Goal: Download file/media

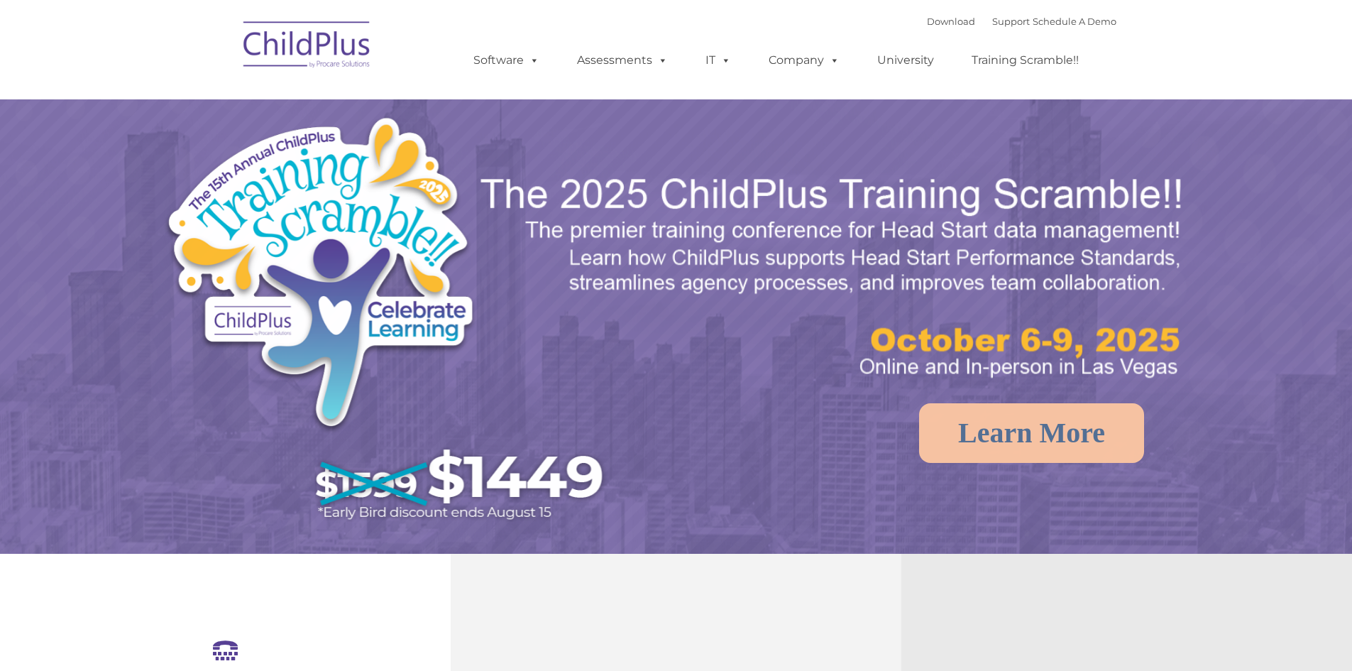
select select "MEDIUM"
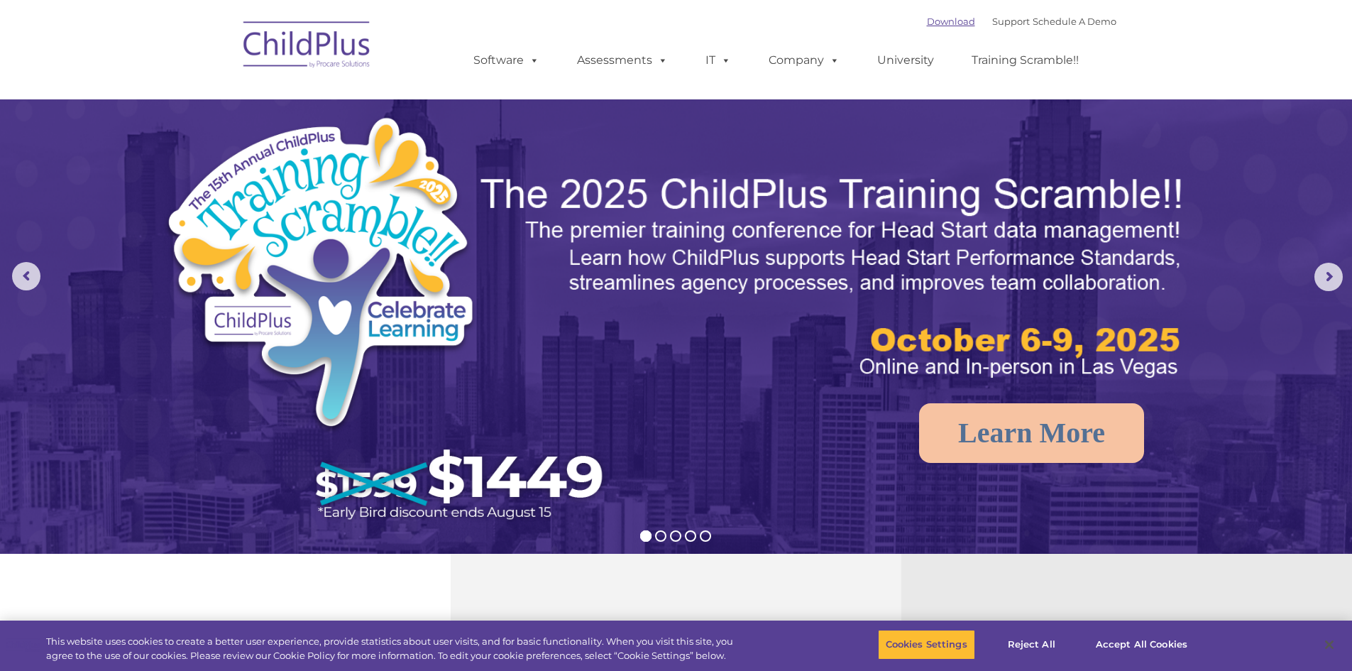
click at [943, 18] on link "Download" at bounding box center [951, 21] width 48 height 11
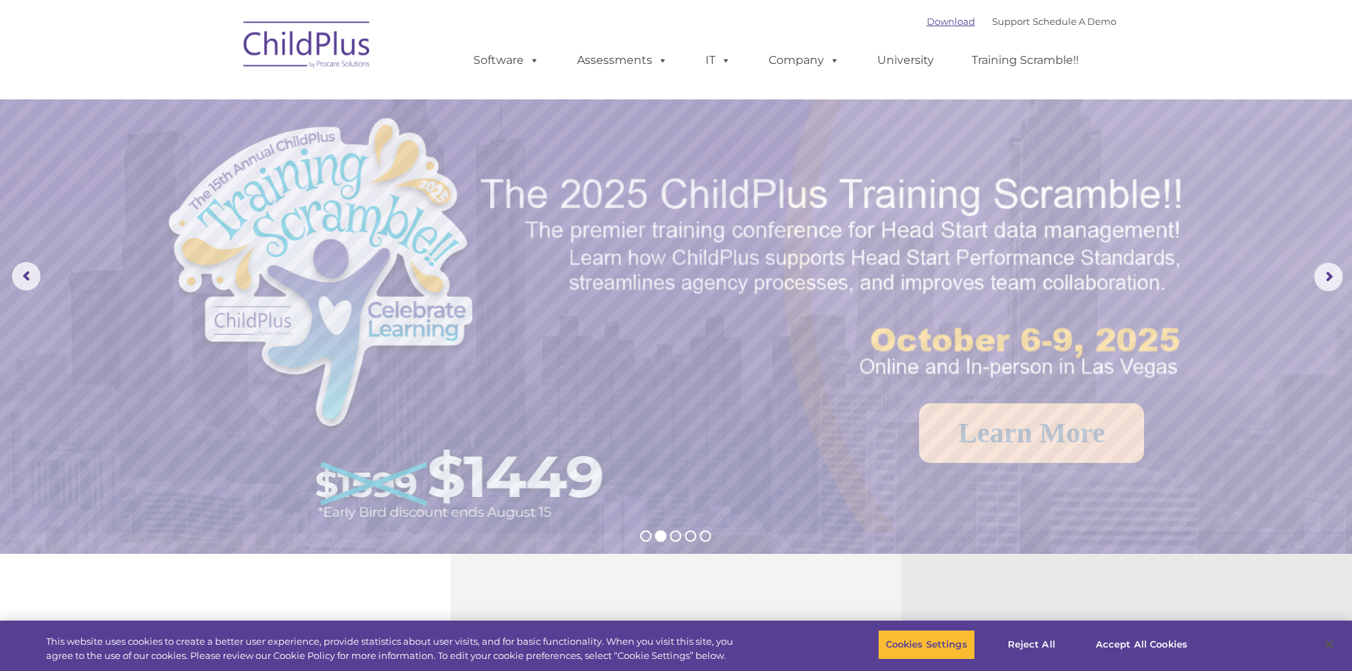
click at [938, 23] on link "Download" at bounding box center [951, 21] width 48 height 11
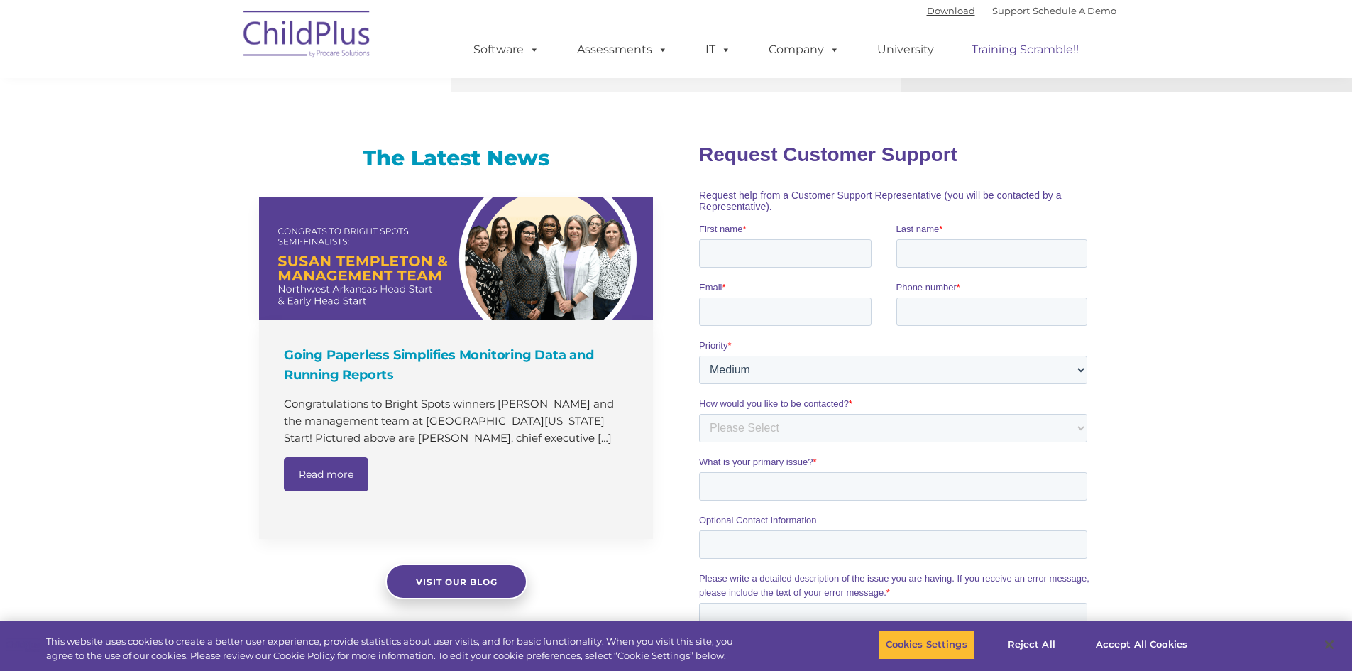
scroll to position [794, 0]
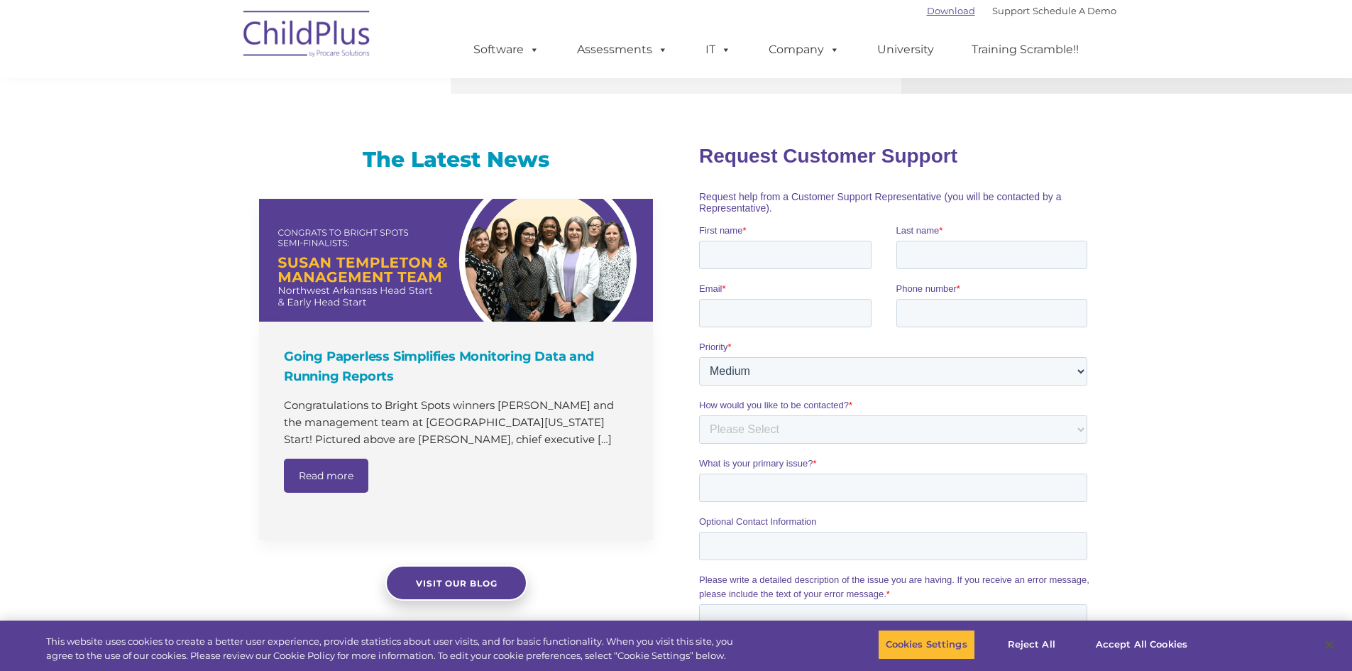
click at [946, 13] on link "Download" at bounding box center [951, 10] width 48 height 11
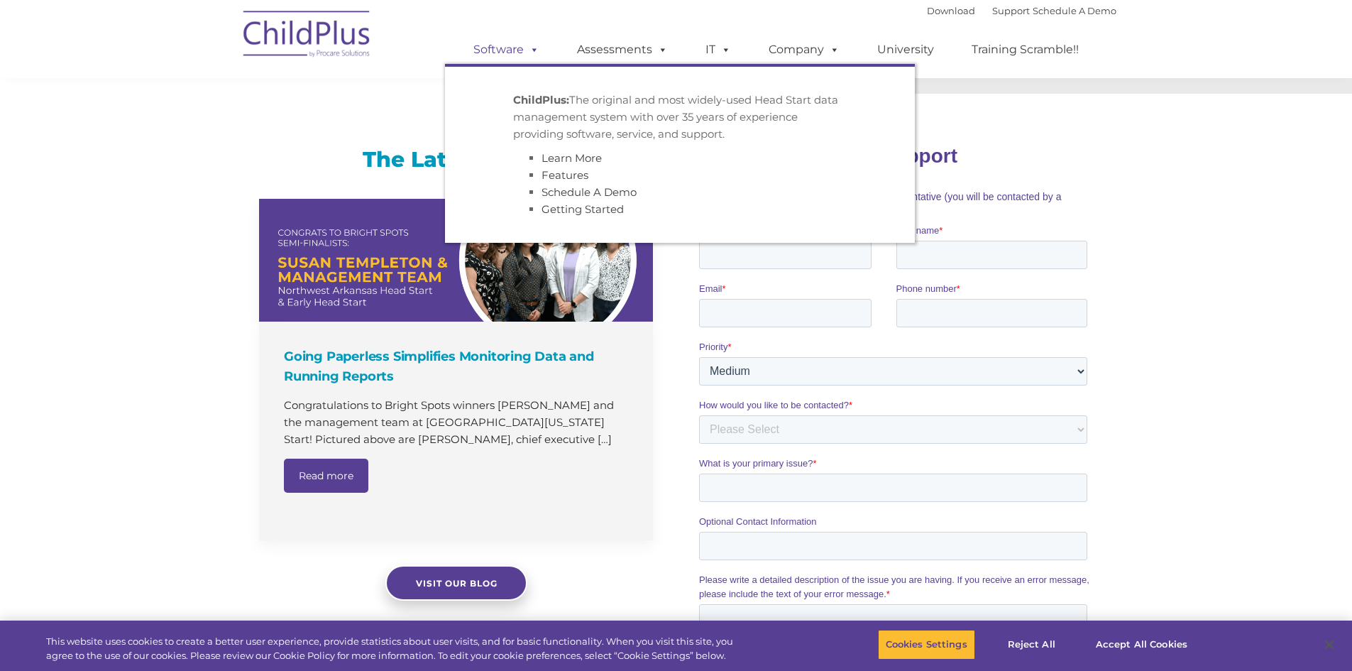
click at [538, 50] on span at bounding box center [532, 49] width 16 height 13
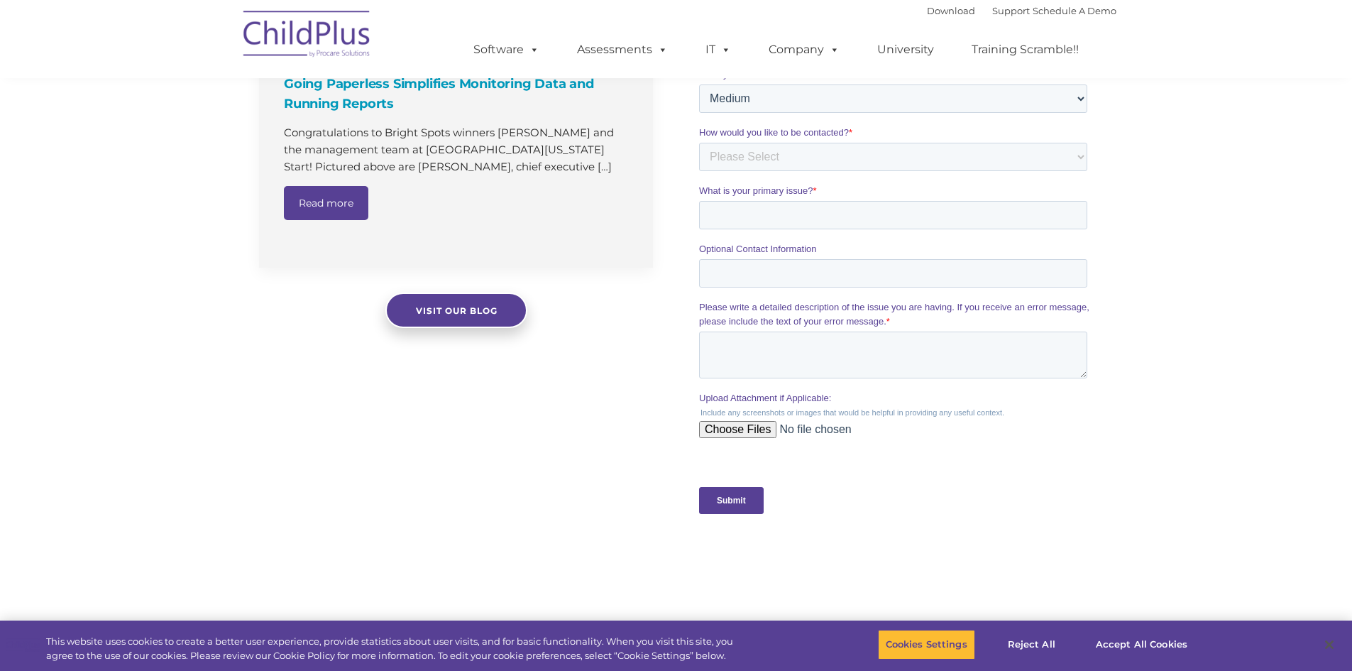
scroll to position [1369, 0]
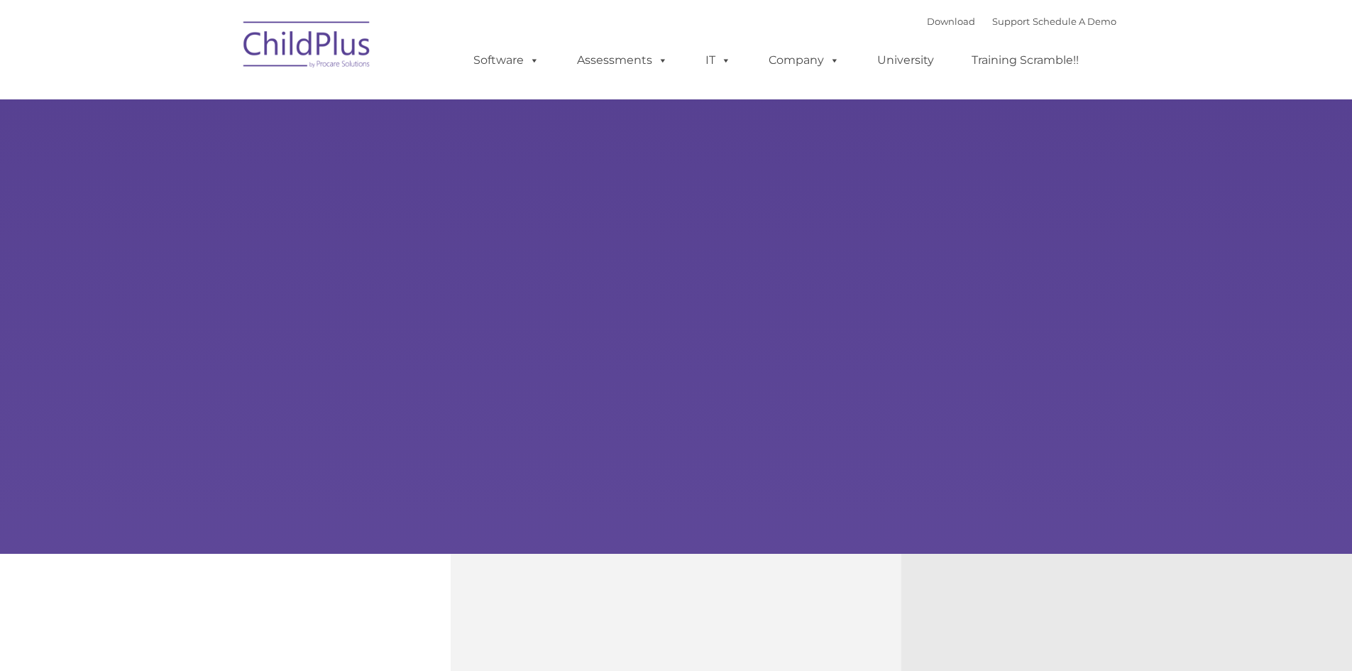
type input ""
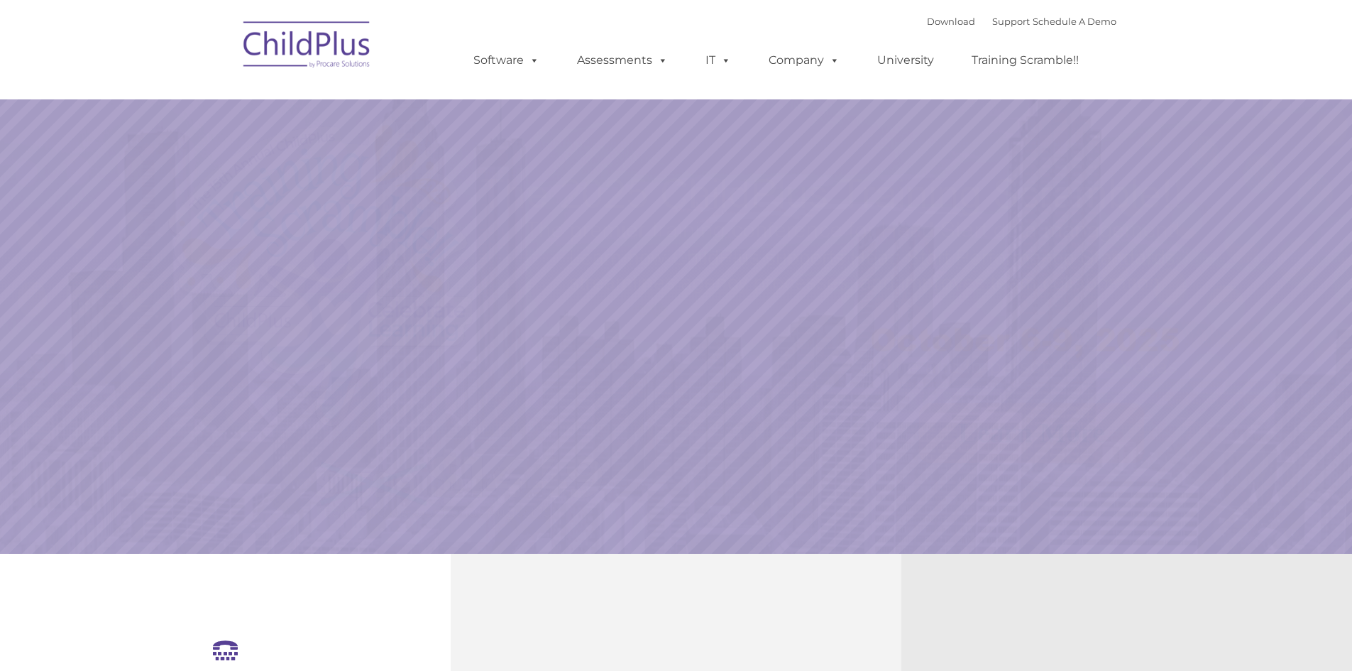
select select "MEDIUM"
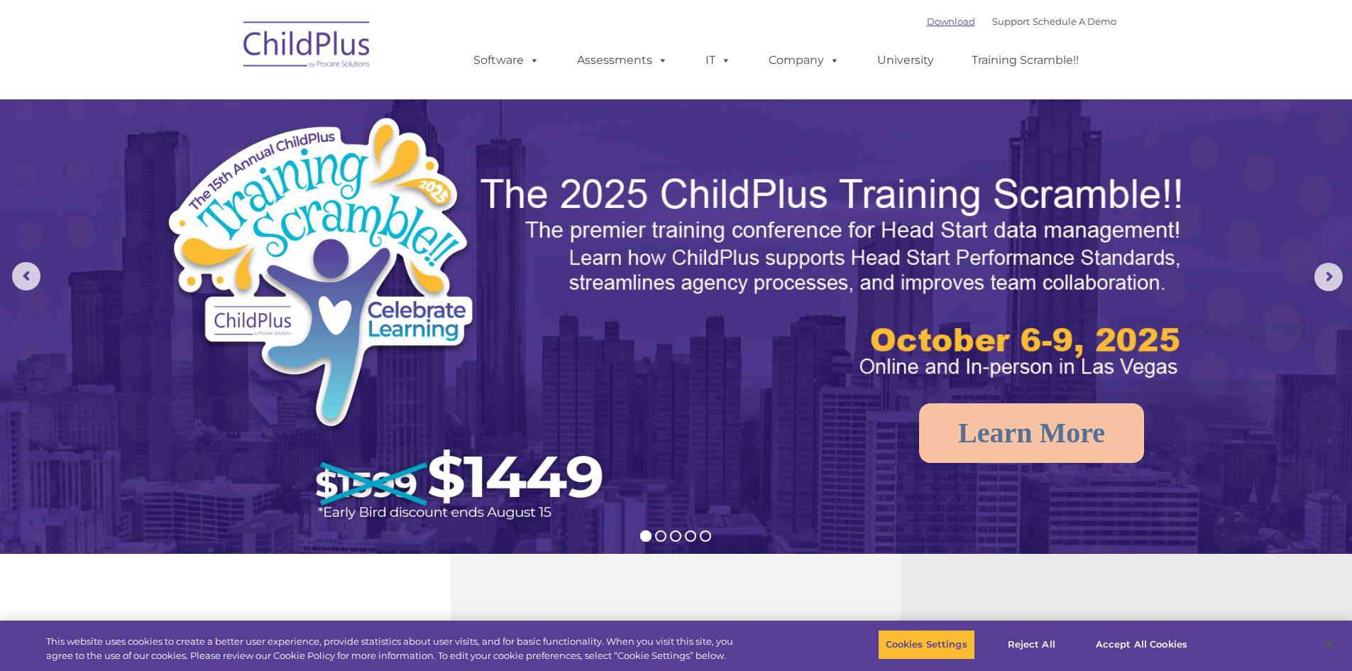
click at [927, 17] on link "Download" at bounding box center [951, 21] width 48 height 11
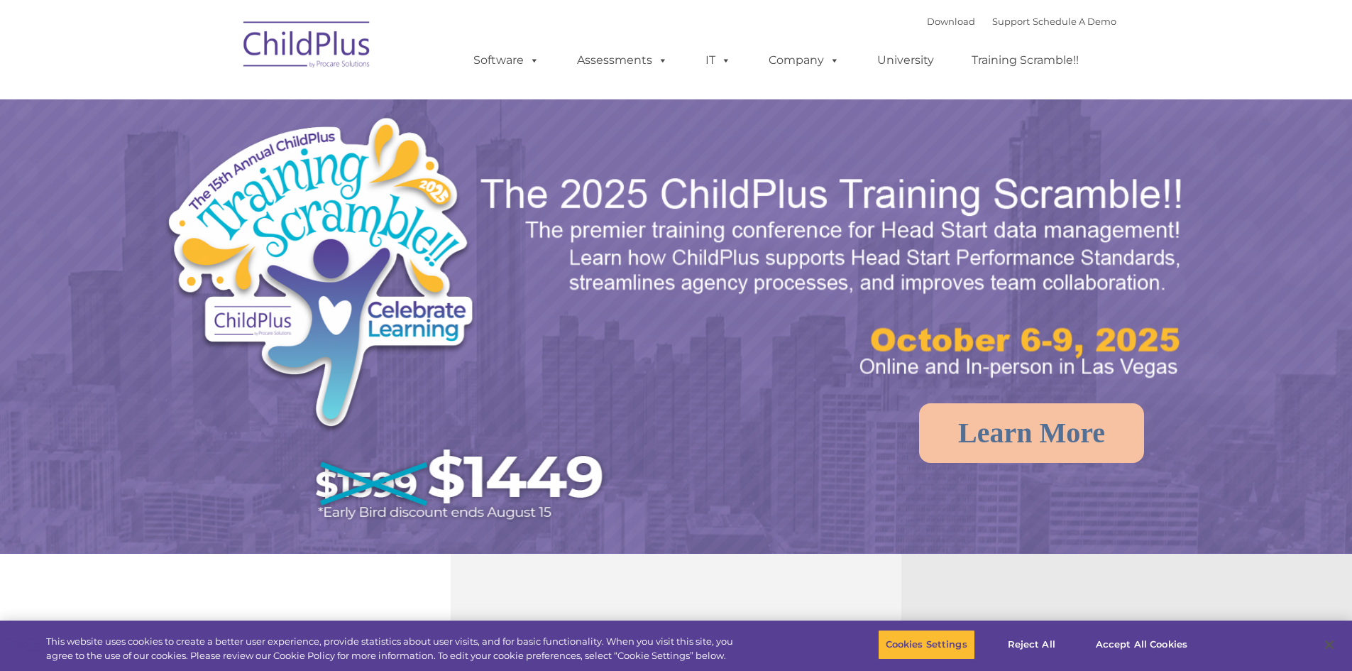
select select "MEDIUM"
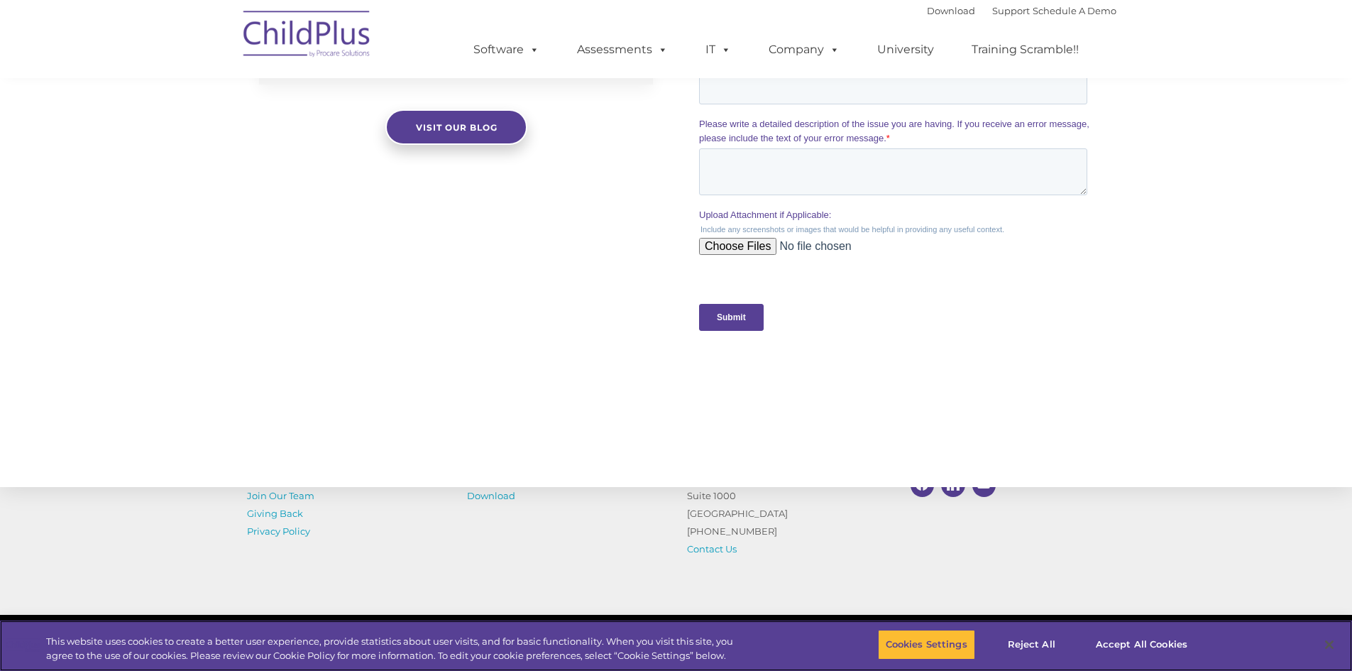
scroll to position [1369, 0]
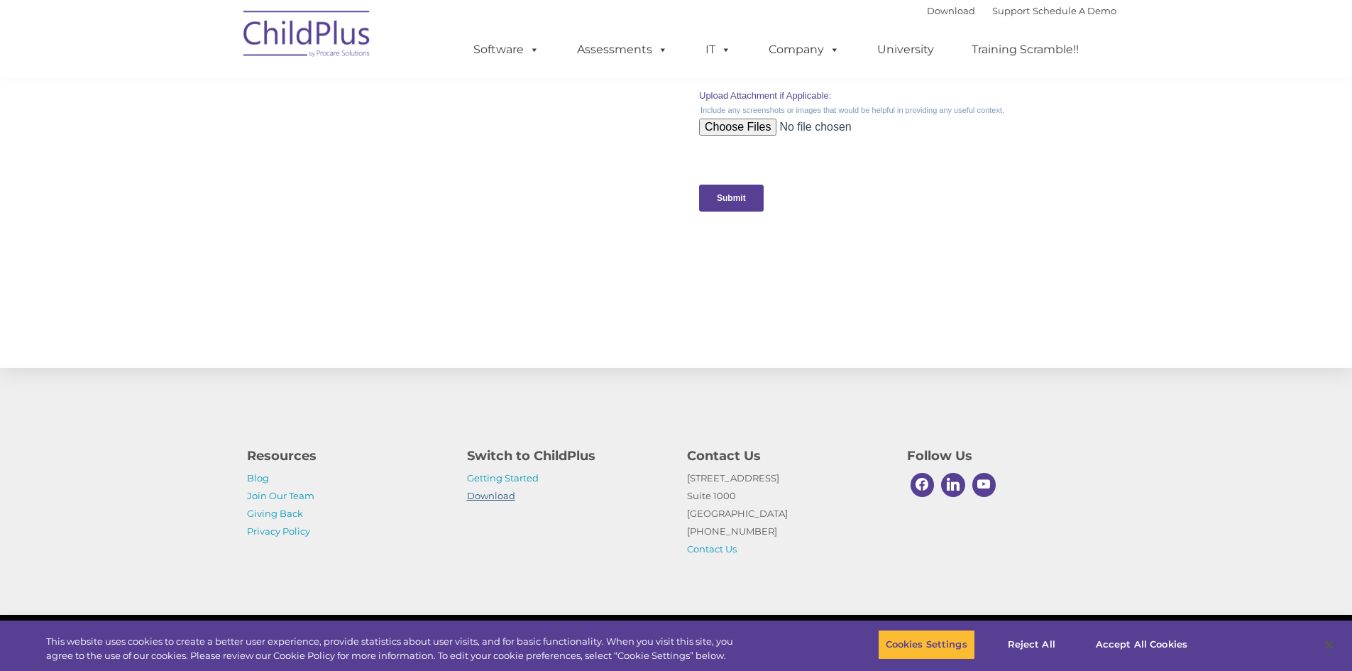
click at [491, 498] on link "Download" at bounding box center [491, 495] width 48 height 11
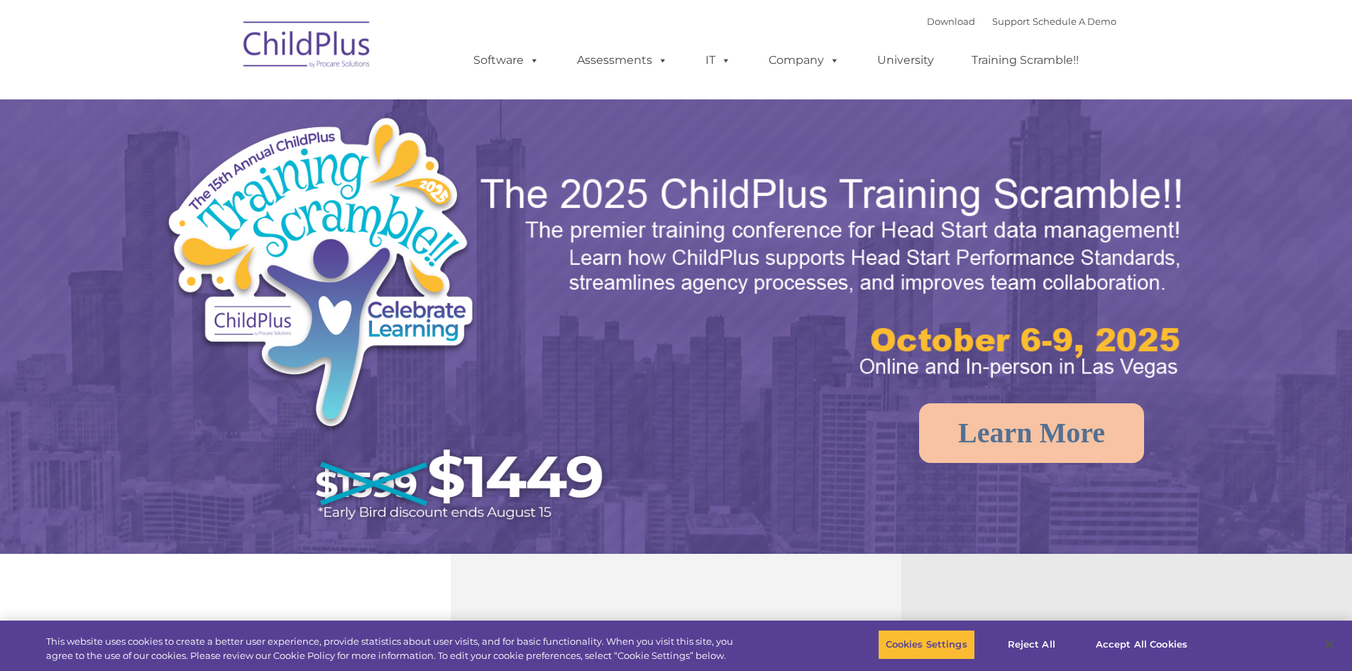
select select "MEDIUM"
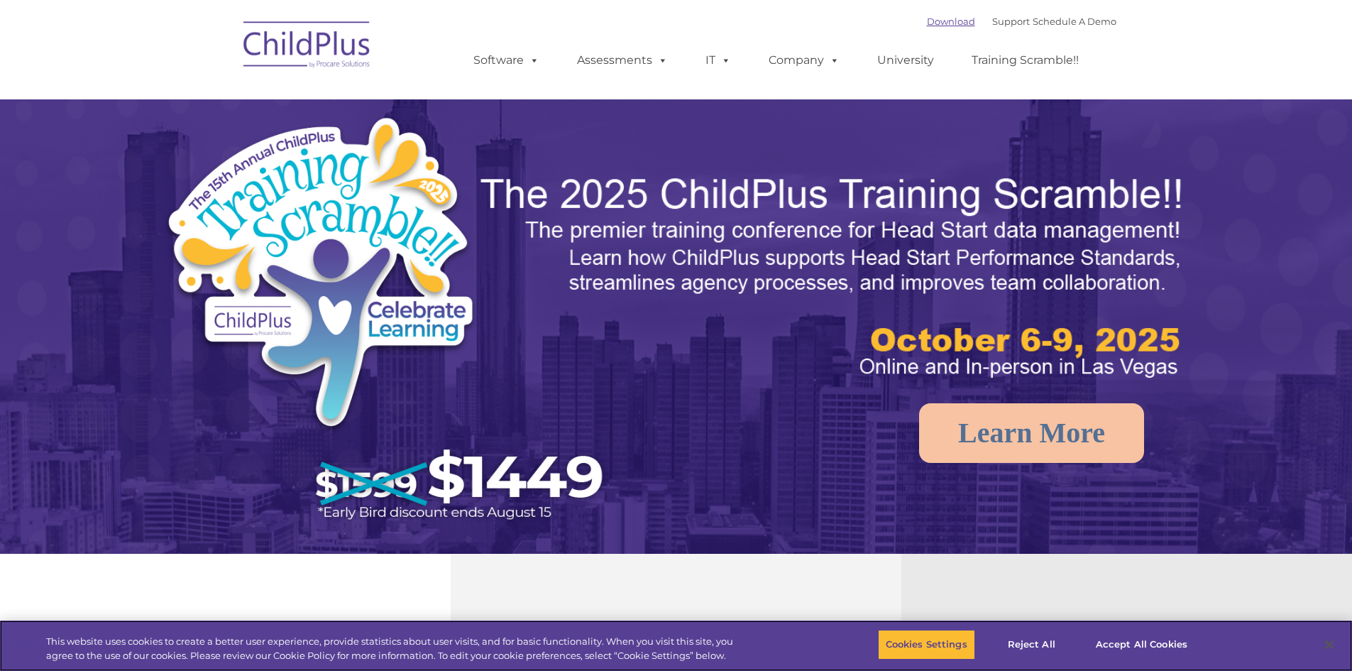
click at [927, 23] on link "Download" at bounding box center [951, 21] width 48 height 11
